Goal: Transaction & Acquisition: Purchase product/service

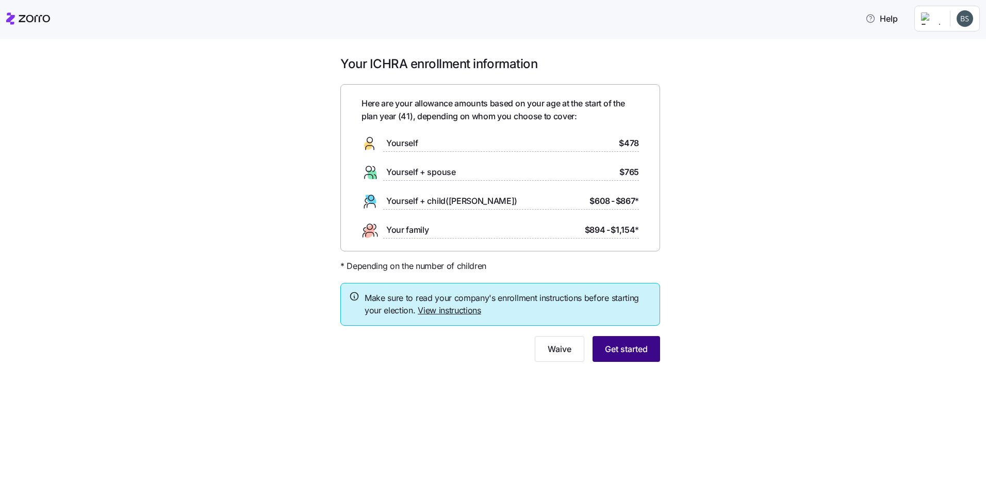
click at [635, 353] on span "Get started" at bounding box center [626, 348] width 43 height 12
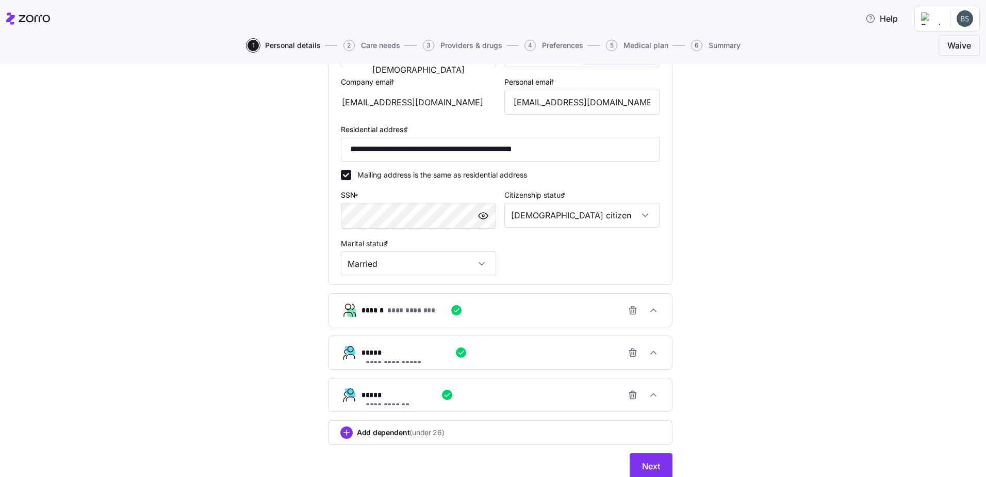
scroll to position [280, 0]
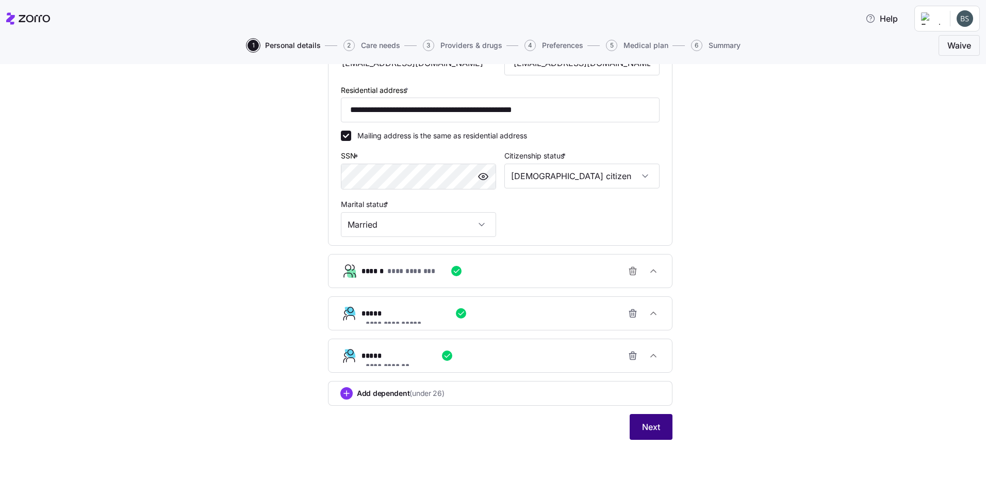
click at [653, 432] on span "Next" at bounding box center [651, 426] width 18 height 12
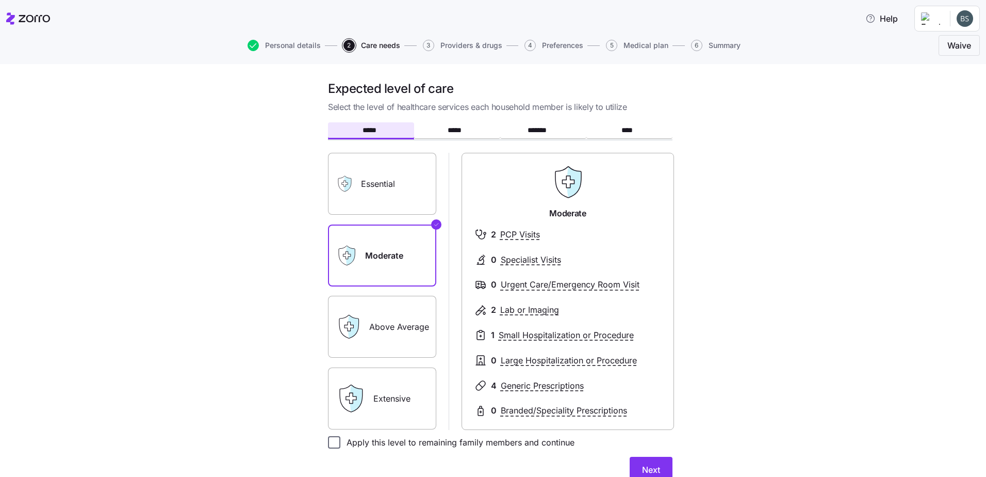
click at [332, 442] on input "Apply this level to remaining family members and continue" at bounding box center [334, 442] width 12 height 12
checkbox input "true"
click at [644, 466] on span "Next" at bounding box center [651, 469] width 18 height 12
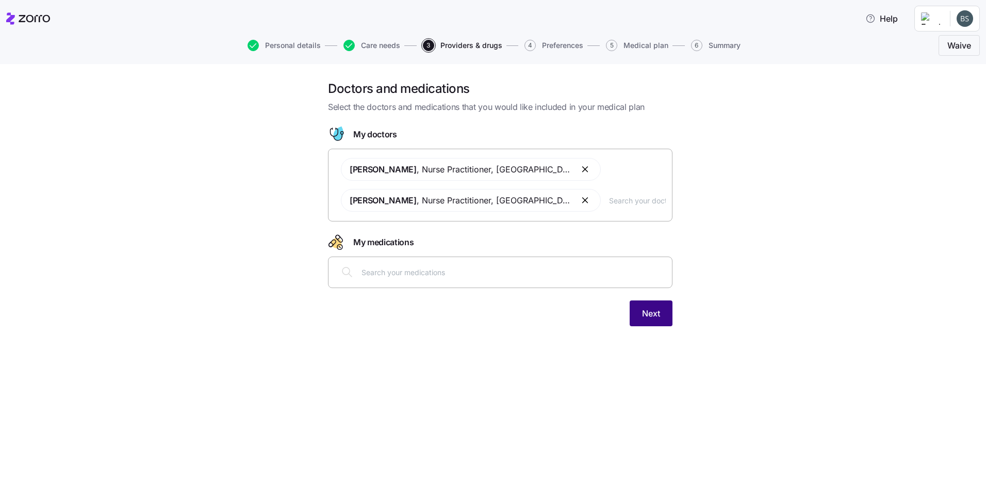
click at [646, 315] on span "Next" at bounding box center [651, 313] width 18 height 12
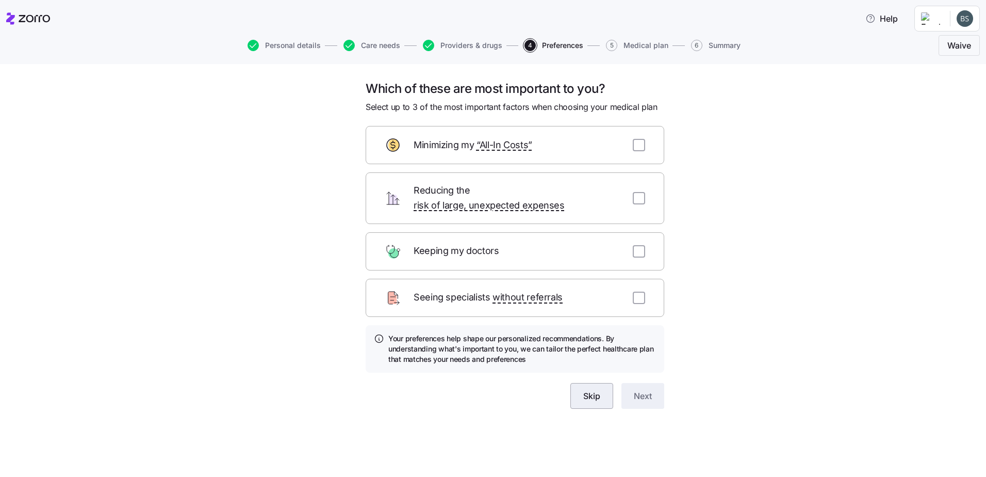
click at [592, 389] on span "Skip" at bounding box center [591, 395] width 17 height 12
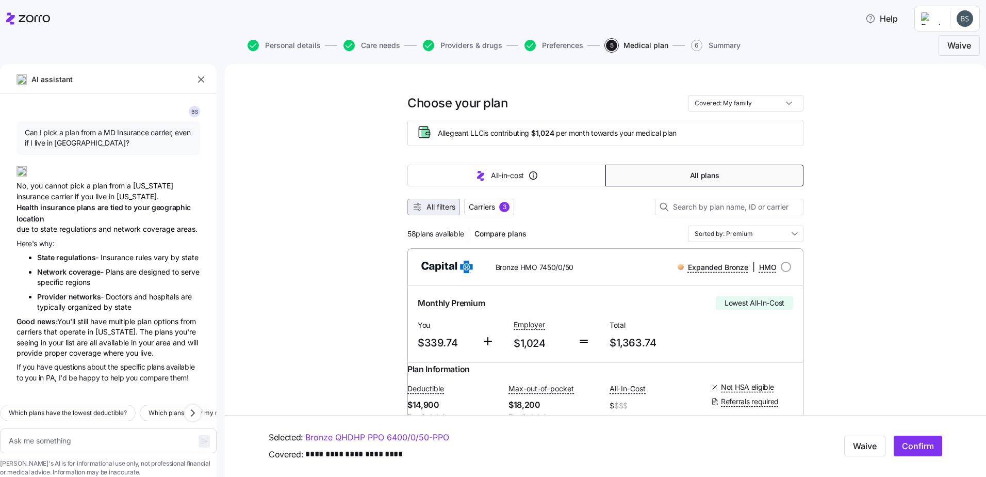
click at [434, 206] on span "All filters" at bounding box center [441, 207] width 29 height 10
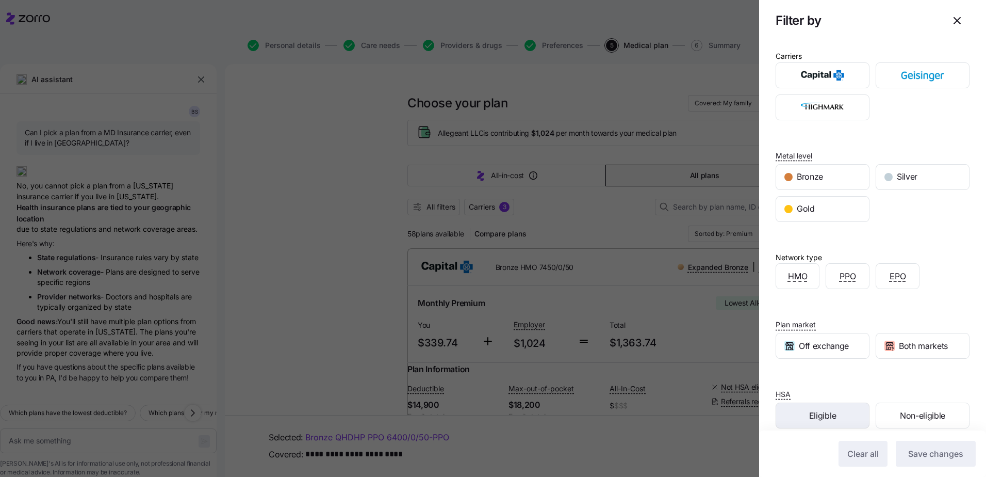
click at [807, 417] on div "Eligible" at bounding box center [822, 415] width 93 height 25
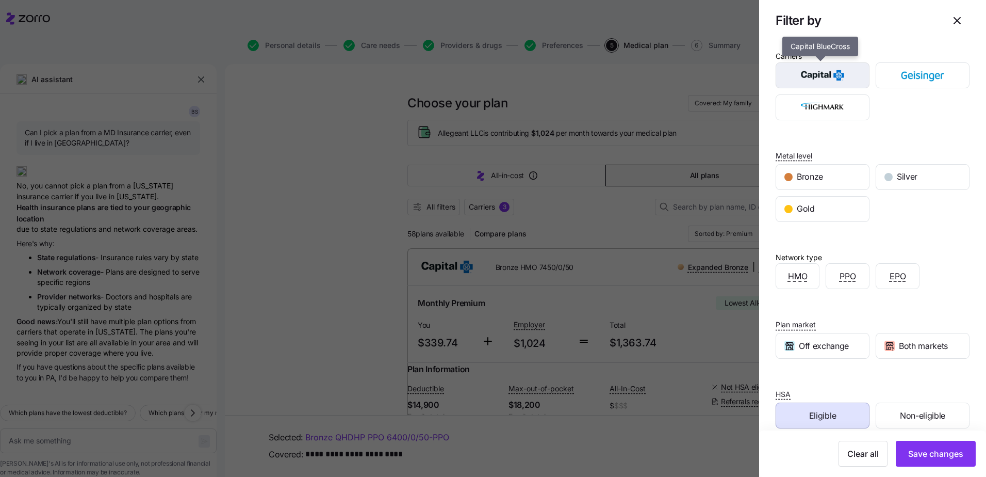
click at [833, 82] on img "button" at bounding box center [823, 75] width 76 height 21
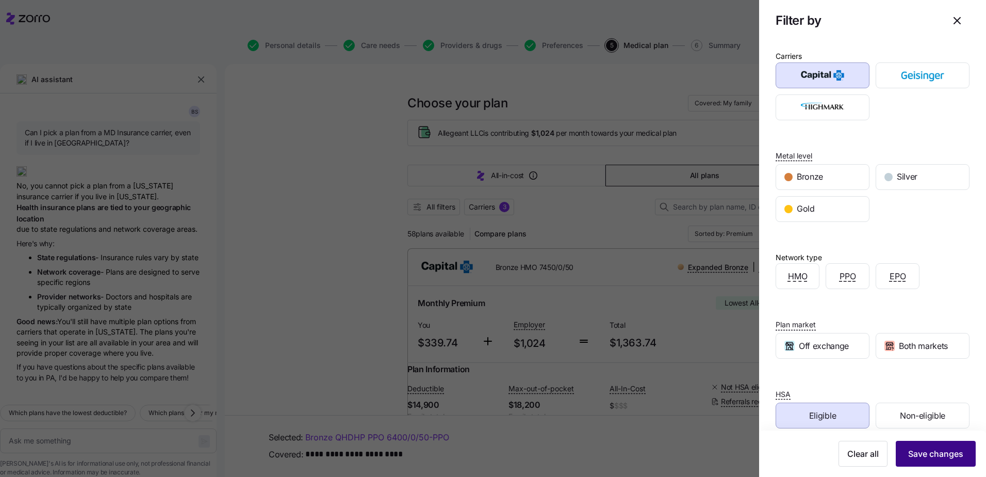
click at [939, 464] on button "Save changes" at bounding box center [936, 453] width 80 height 26
type textarea "x"
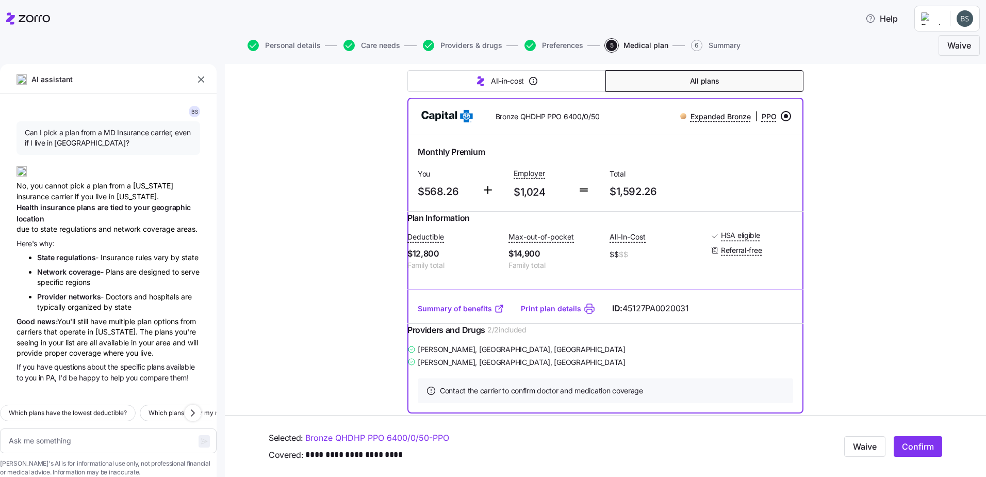
scroll to position [172, 0]
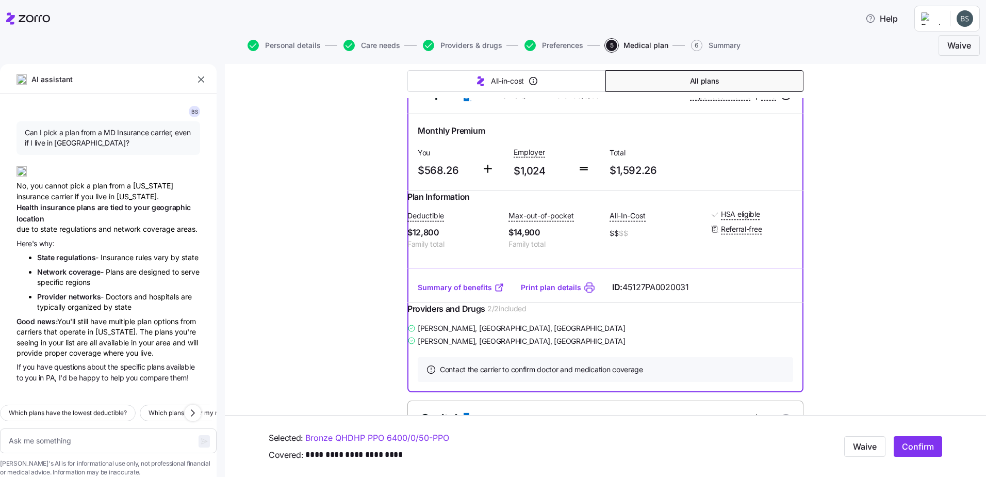
click at [198, 80] on icon "button" at bounding box center [201, 79] width 10 height 10
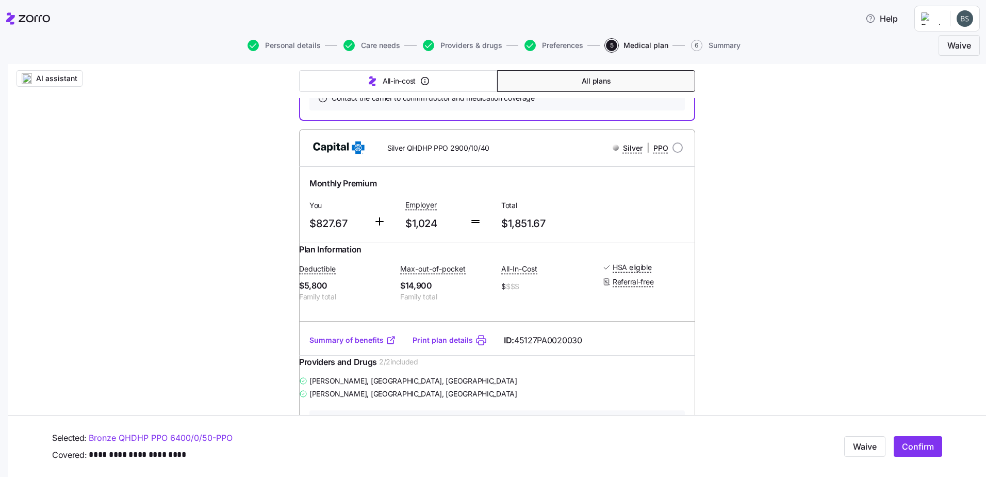
scroll to position [447, 0]
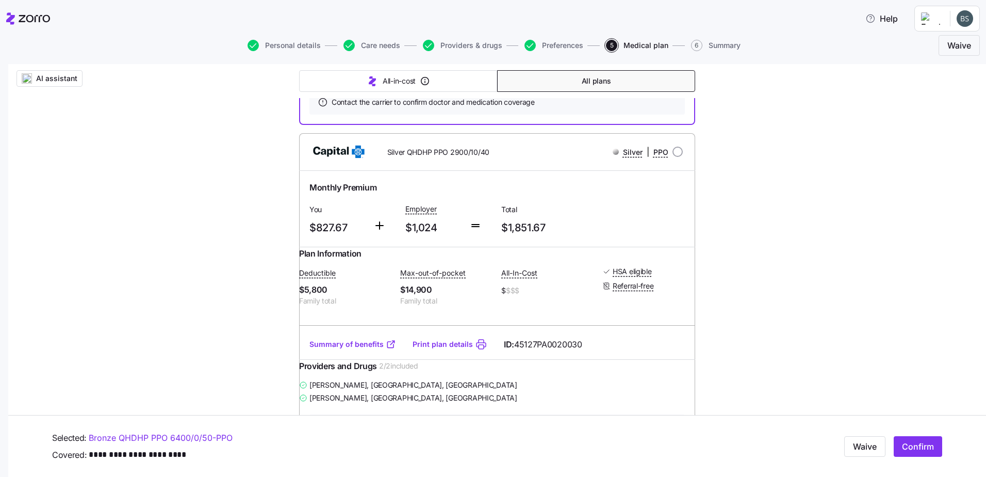
click at [836, 275] on div "AI assistant Choose your plan Covered: My family Allegeant LLC is contributing …" at bounding box center [497, 255] width 978 height 1276
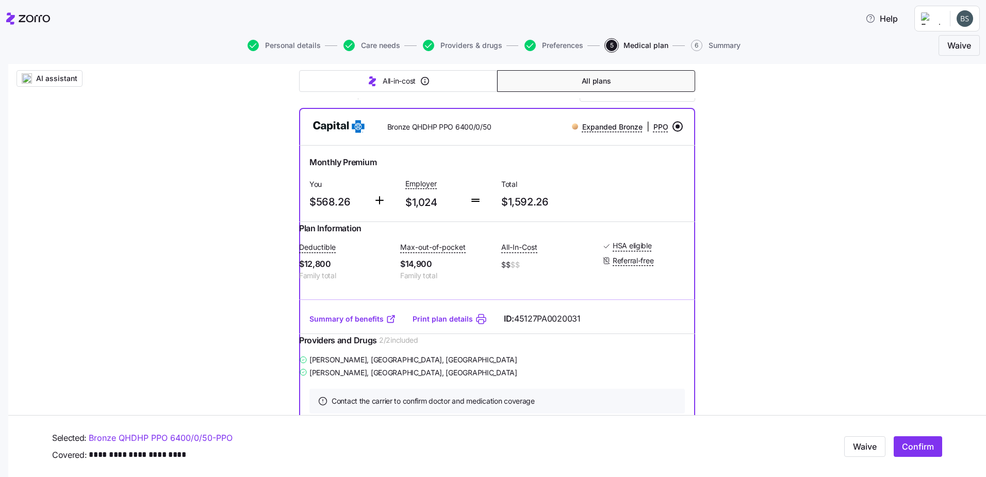
scroll to position [138, 0]
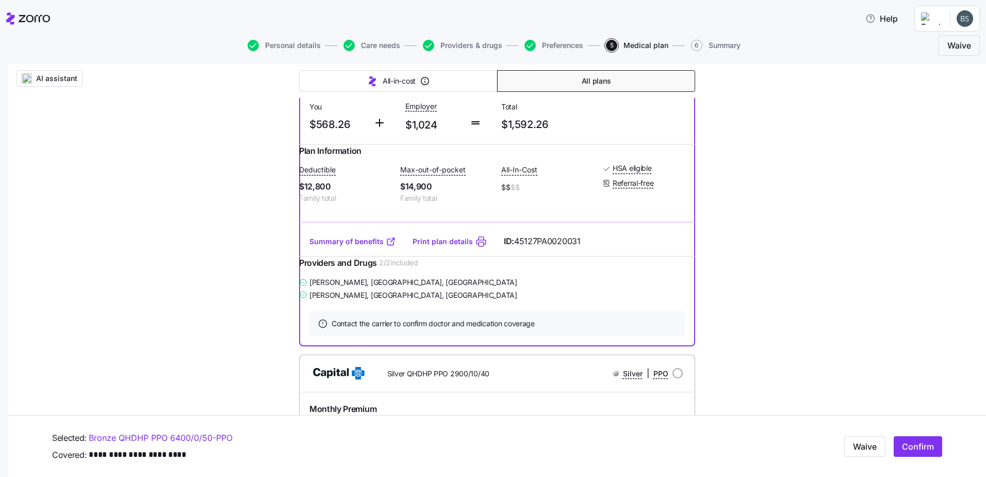
scroll to position [226, 0]
